Goal: Task Accomplishment & Management: Manage account settings

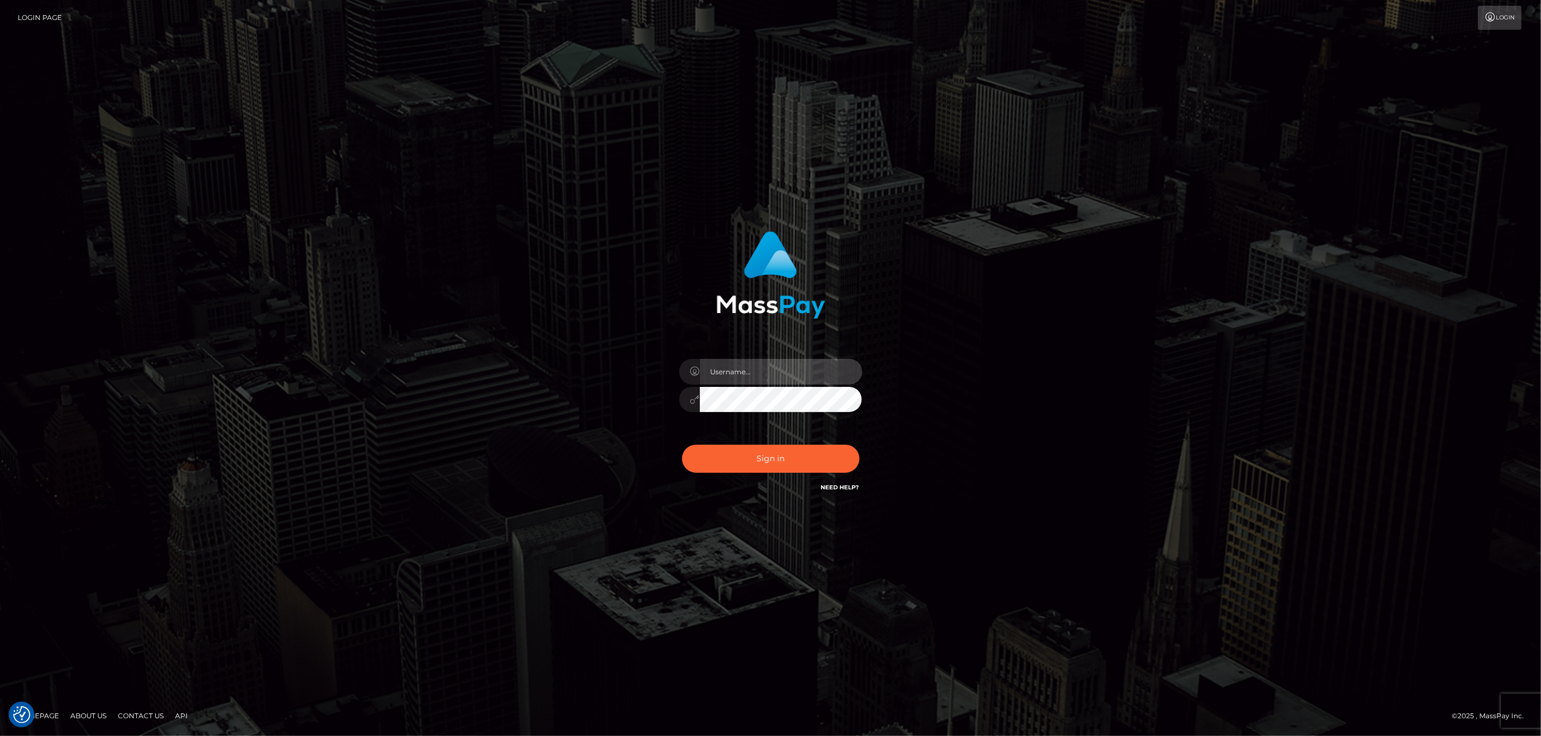
click at [804, 367] on input "text" at bounding box center [781, 372] width 163 height 26
type input "ashbil"
click at [739, 461] on button "Sign in" at bounding box center [770, 459] width 177 height 28
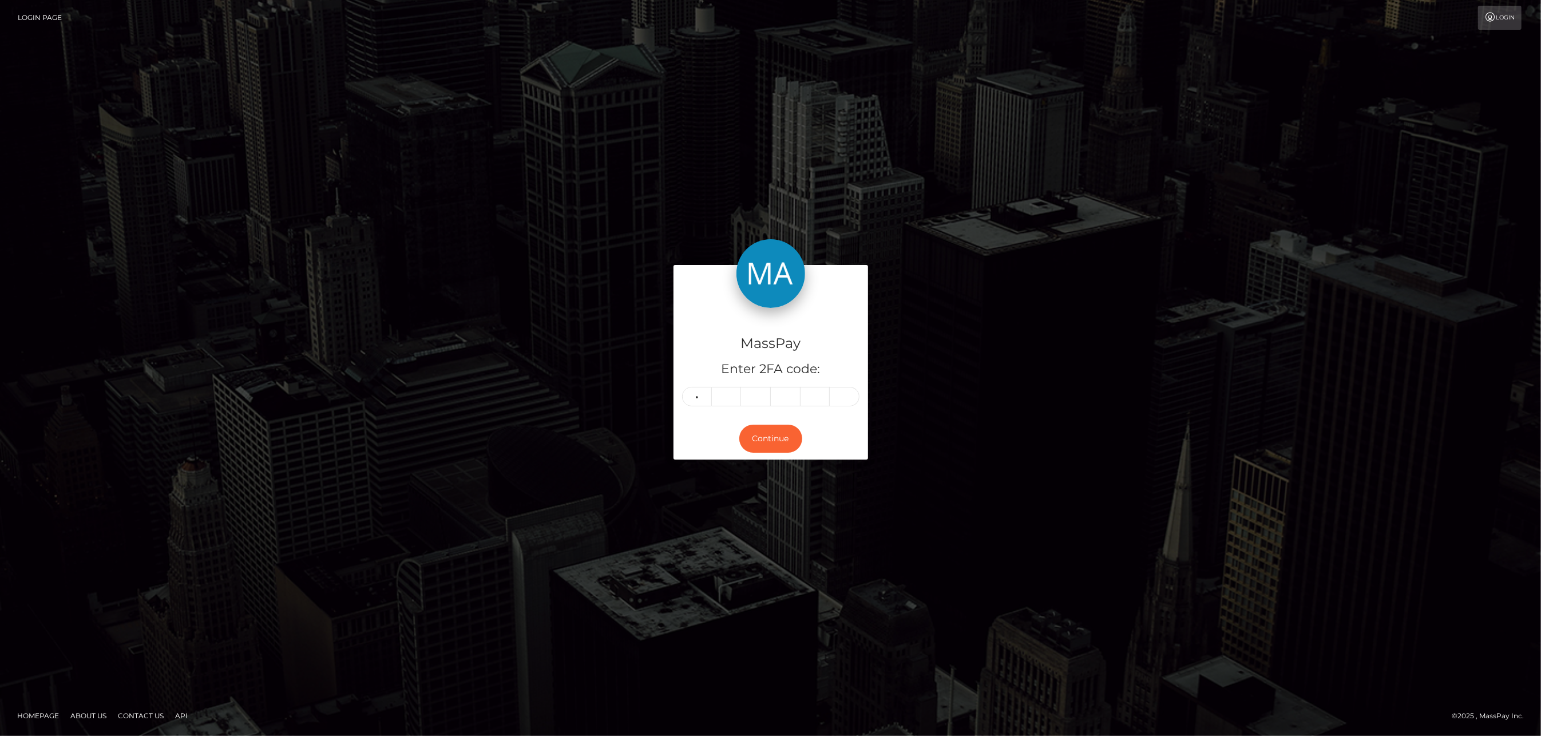
type input "5"
type input "4"
type input "3"
type input "4"
type input "8"
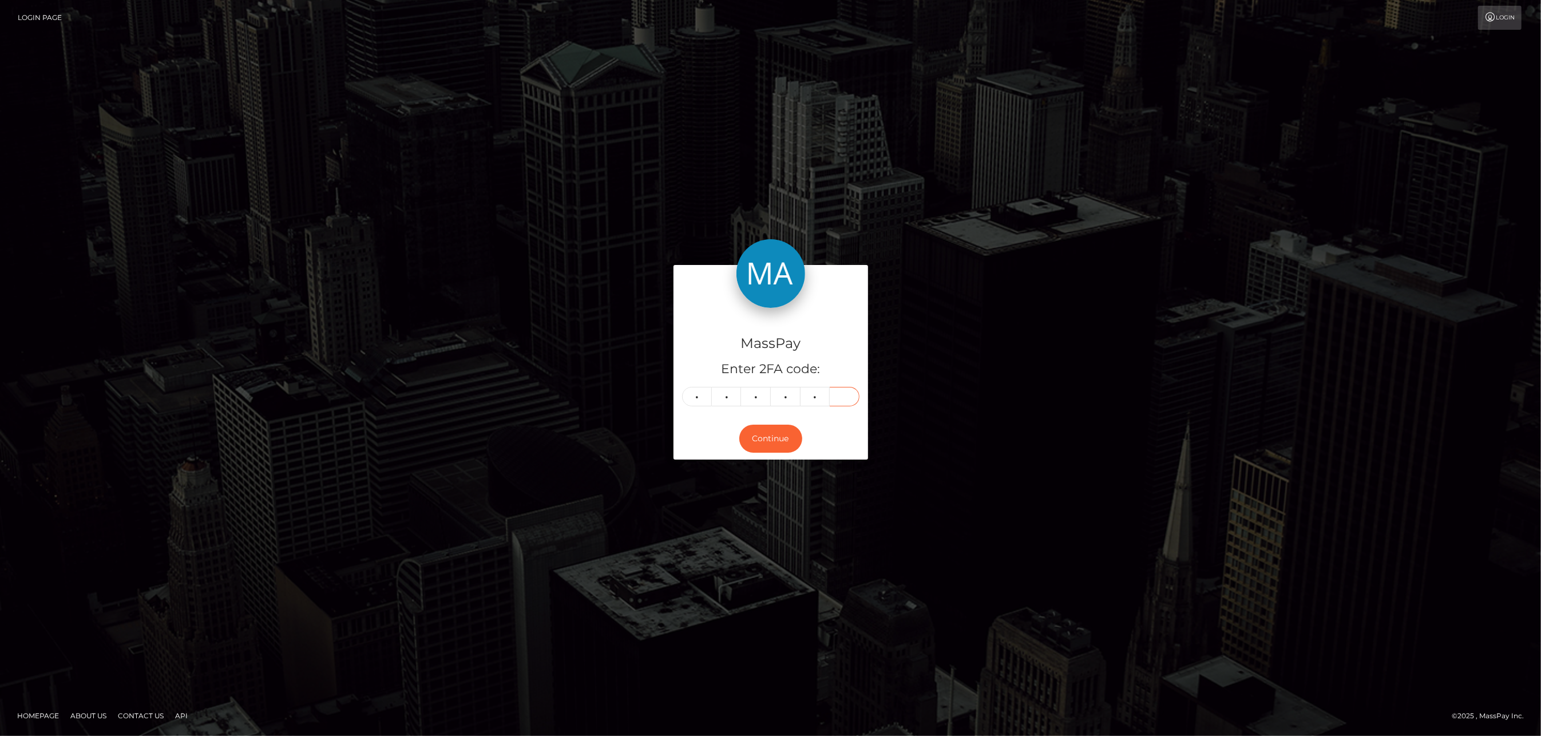
type input "5"
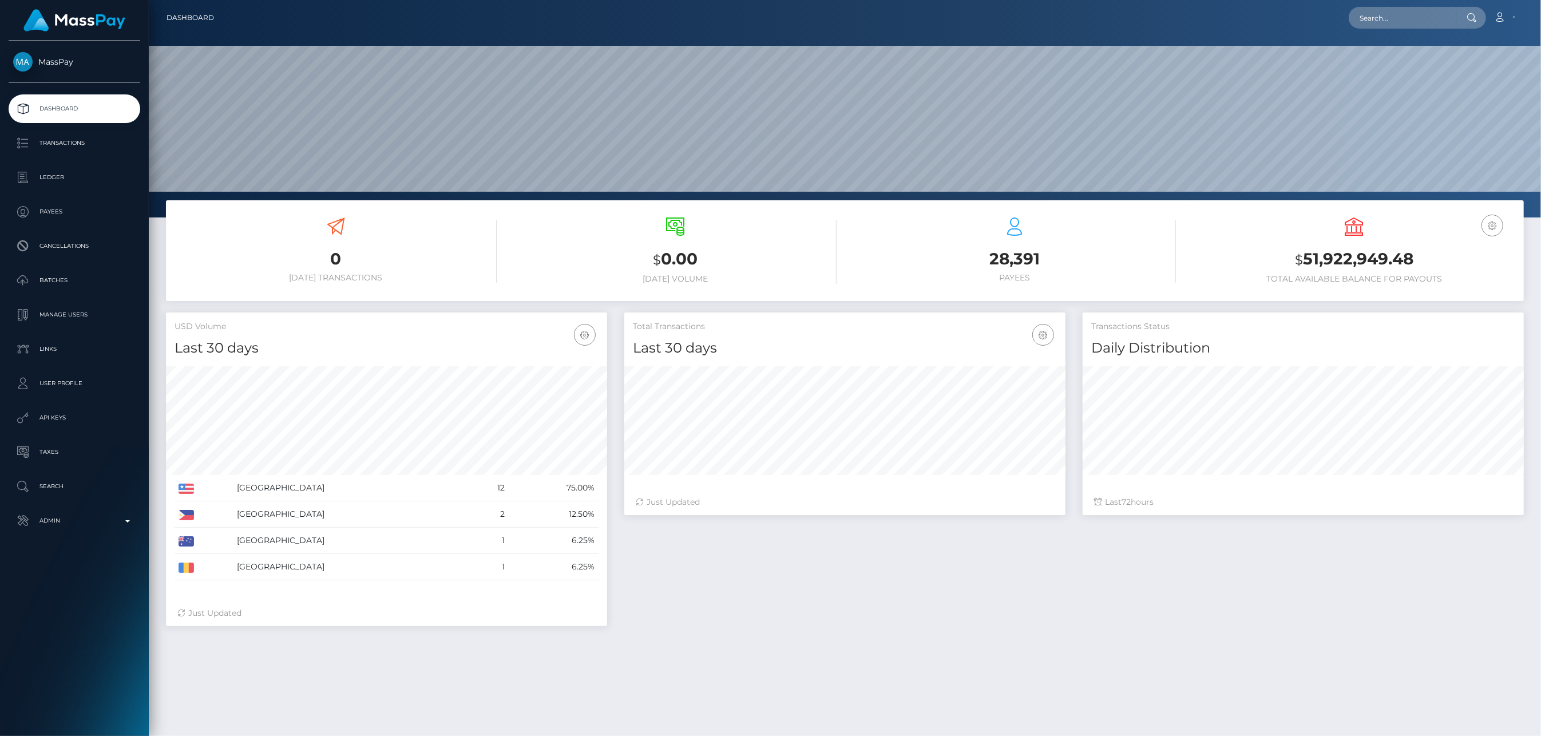
scroll to position [203, 441]
